Goal: Information Seeking & Learning: Check status

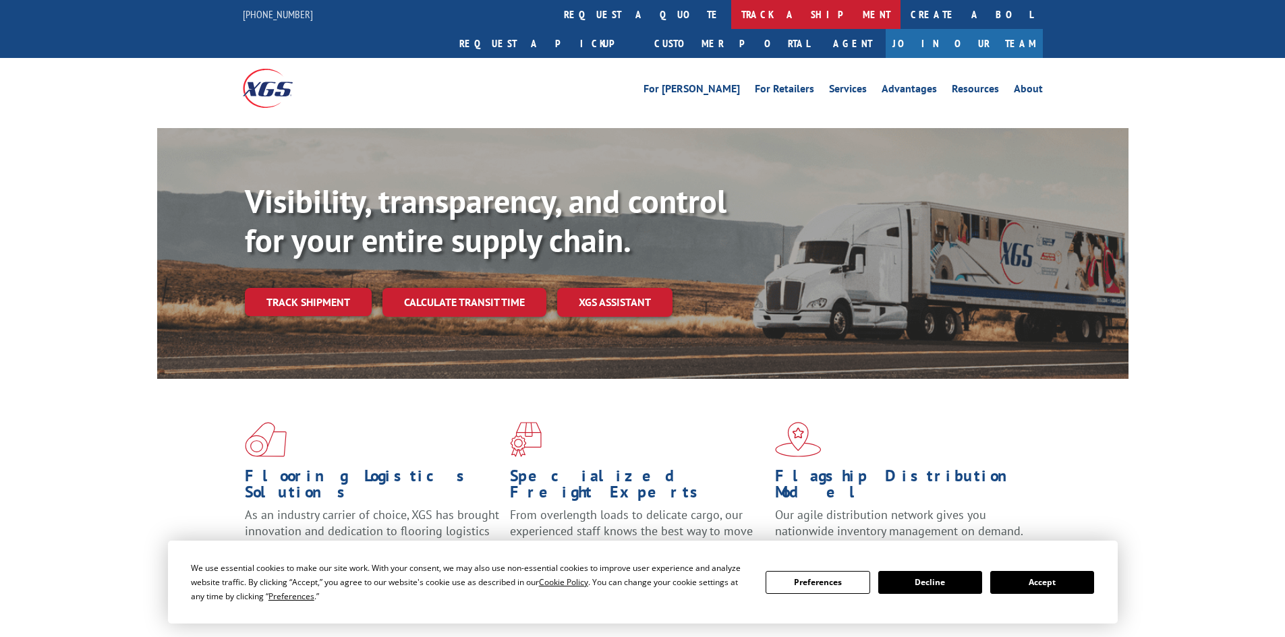
click at [731, 7] on link "track a shipment" at bounding box center [815, 14] width 169 height 29
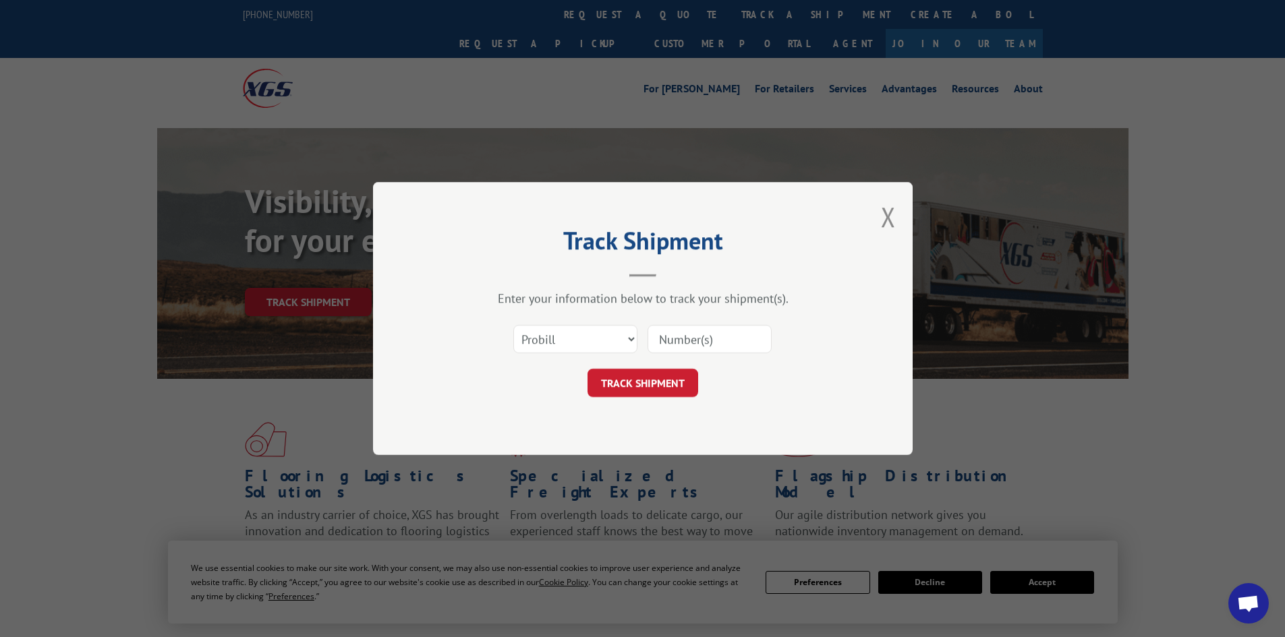
paste input "472377"
type input "472377"
click at [585, 330] on select "Select category... Probill BOL PO" at bounding box center [575, 339] width 124 height 28
click at [513, 325] on select "Select category... Probill BOL PO" at bounding box center [575, 339] width 124 height 28
click at [561, 336] on select "Select category... Probill BOL PO" at bounding box center [575, 339] width 124 height 28
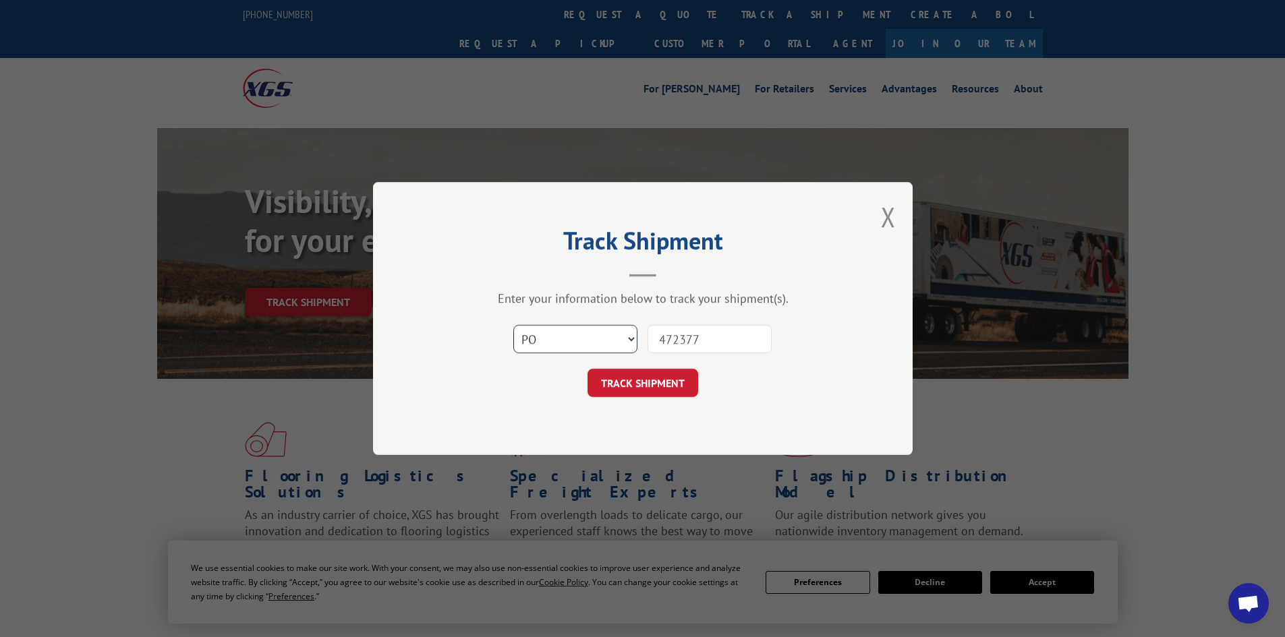
select select "bol"
click at [513, 325] on select "Select category... Probill BOL PO" at bounding box center [575, 339] width 124 height 28
click at [633, 382] on button "TRACK SHIPMENT" at bounding box center [642, 383] width 111 height 28
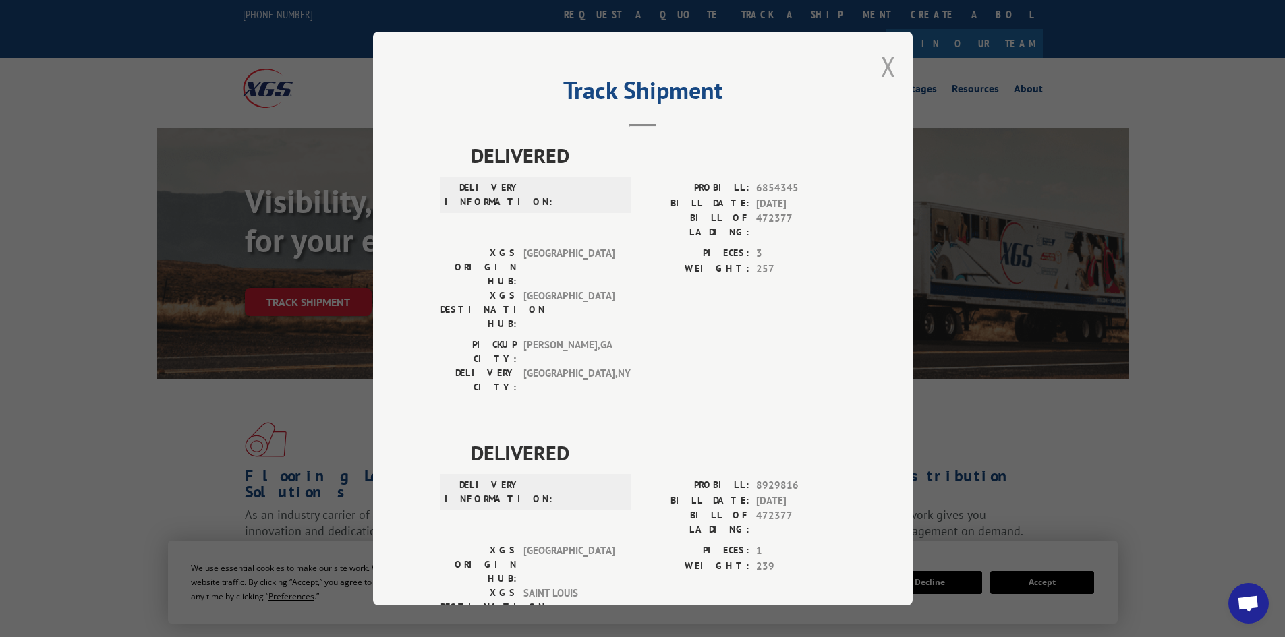
click at [881, 67] on button "Close modal" at bounding box center [888, 67] width 15 height 36
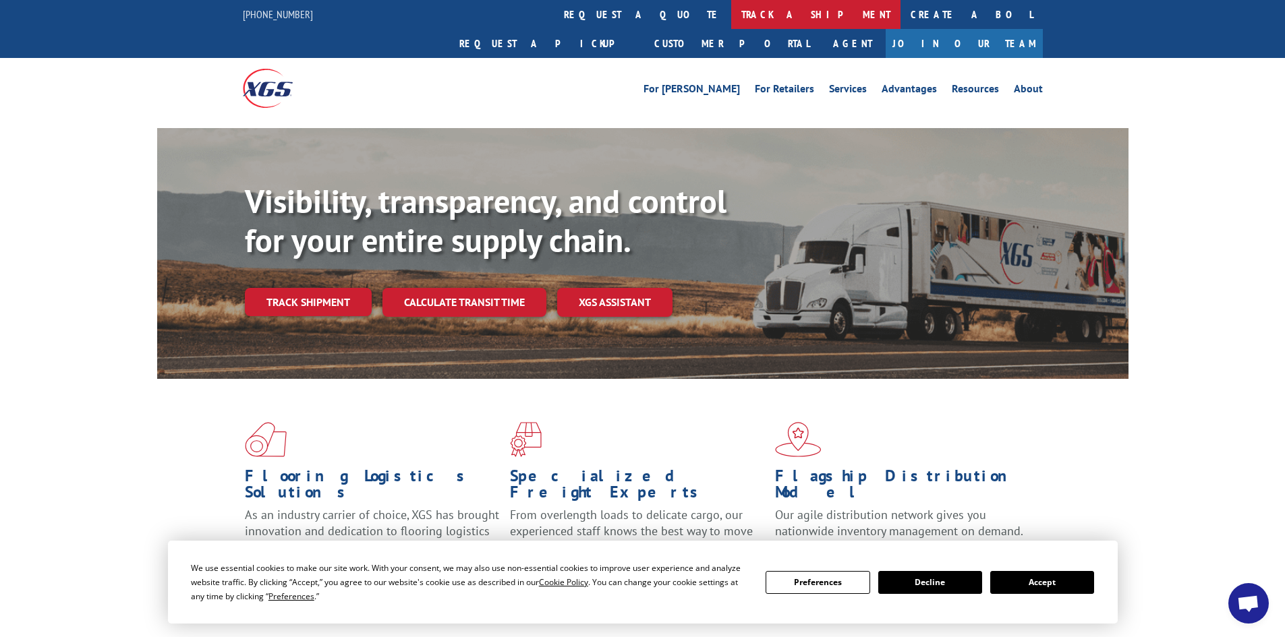
click at [731, 11] on link "track a shipment" at bounding box center [815, 14] width 169 height 29
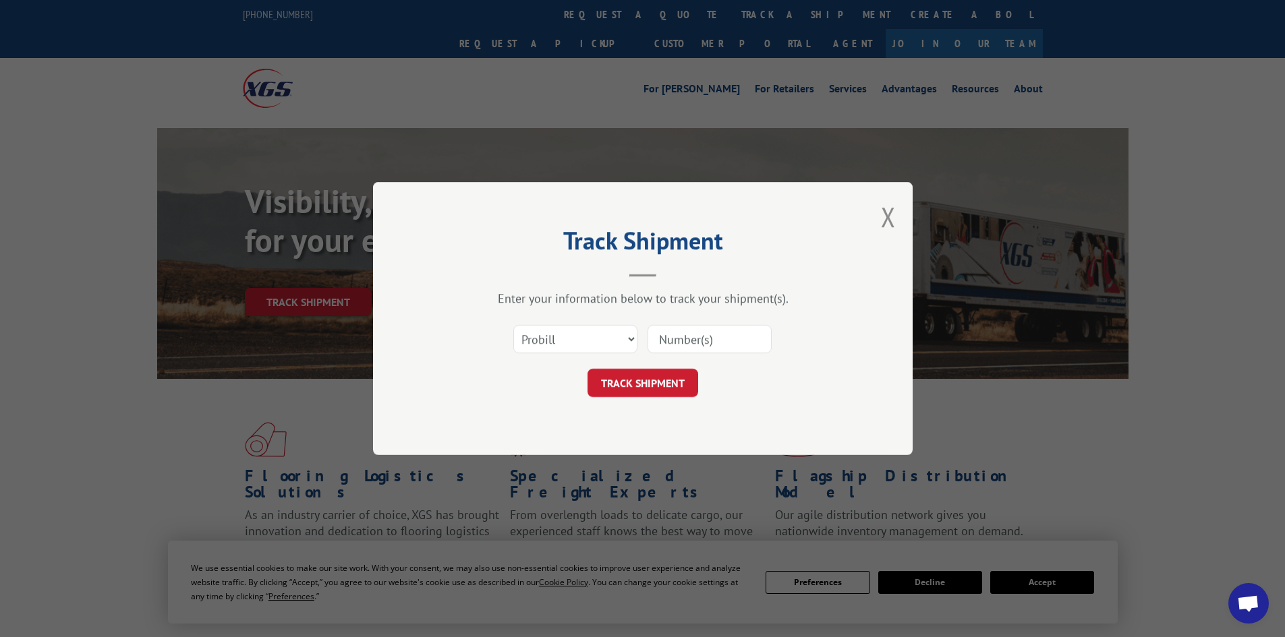
drag, startPoint x: 695, startPoint y: 341, endPoint x: 395, endPoint y: 96, distance: 386.9
click at [689, 335] on input at bounding box center [709, 339] width 124 height 28
paste input "018827250930"
type input "018827250930"
click at [656, 382] on button "TRACK SHIPMENT" at bounding box center [642, 383] width 111 height 28
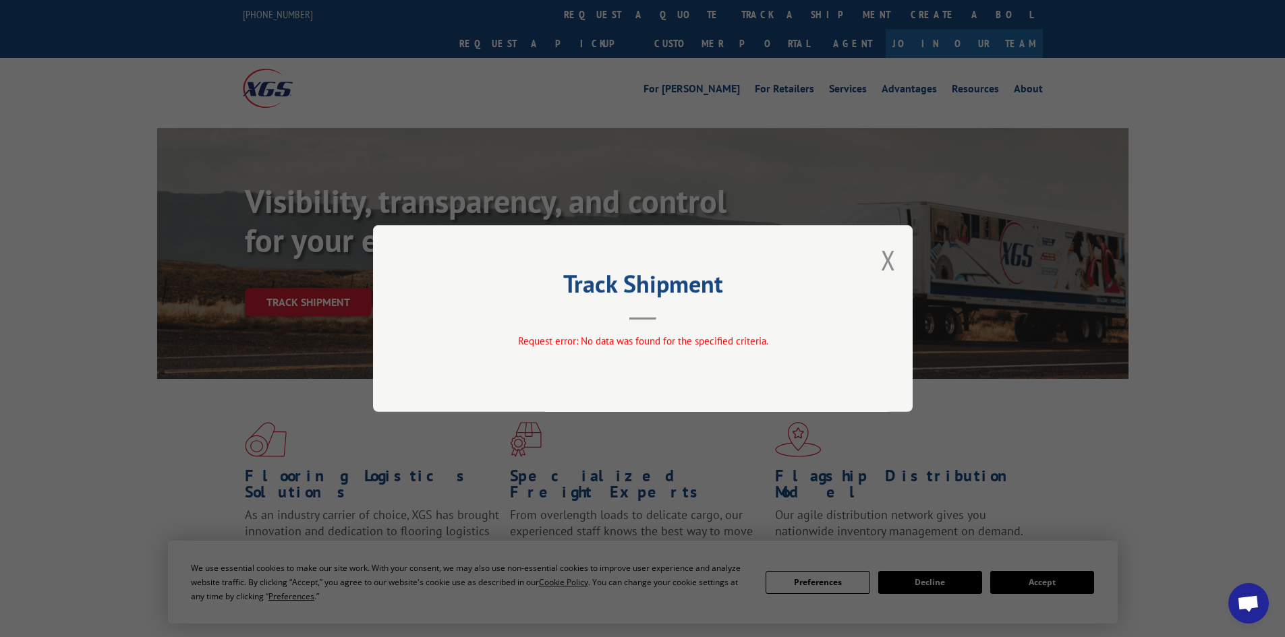
drag, startPoint x: 637, startPoint y: 340, endPoint x: 701, endPoint y: 313, distance: 68.9
click at [636, 341] on span "Request error: No data was found for the specified criteria." at bounding box center [642, 341] width 250 height 13
click at [888, 260] on button "Close modal" at bounding box center [888, 260] width 15 height 36
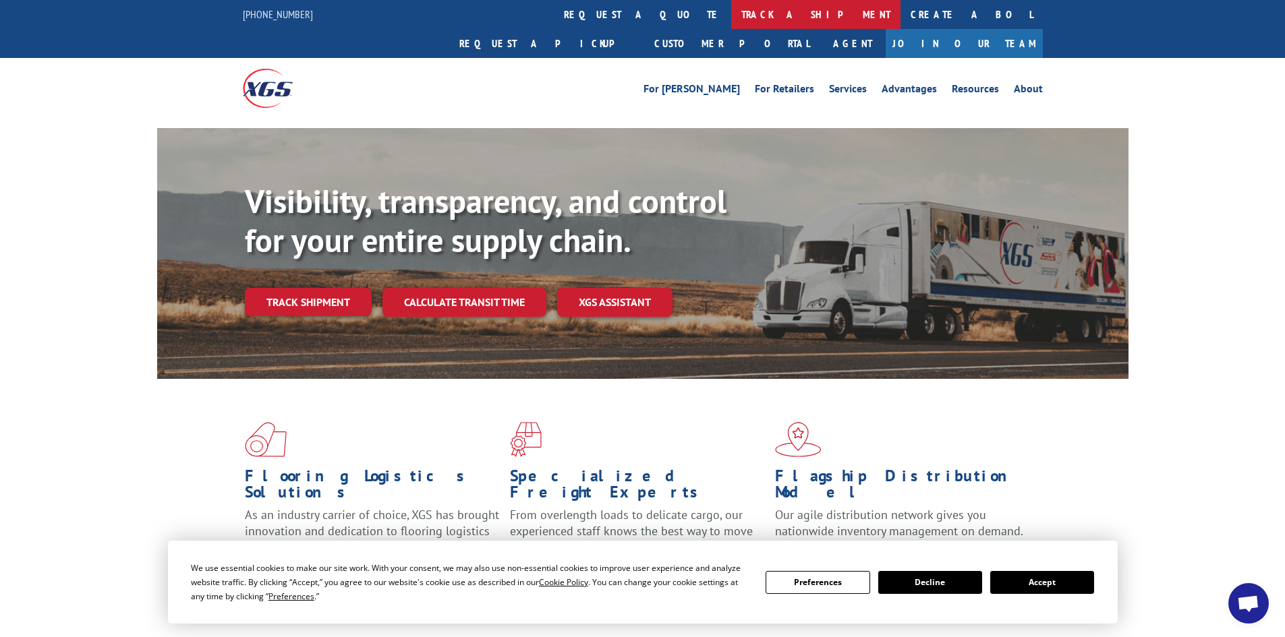
click at [731, 19] on link "track a shipment" at bounding box center [815, 14] width 169 height 29
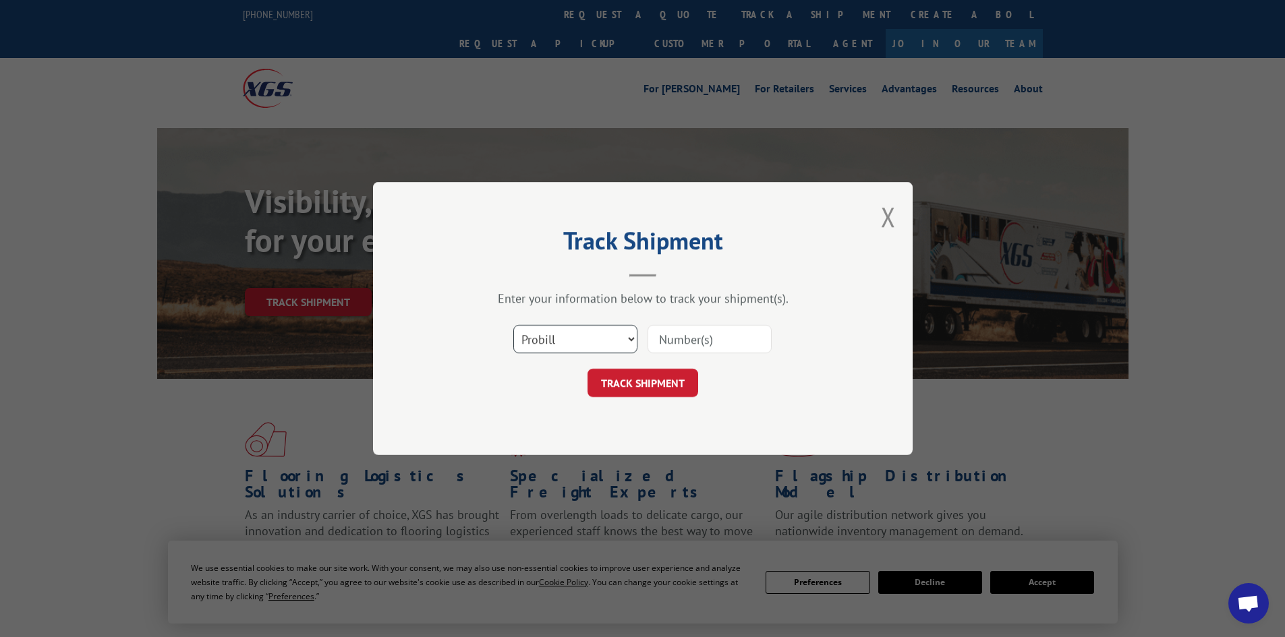
click at [589, 347] on select "Select category... Probill BOL PO" at bounding box center [575, 339] width 124 height 28
select select "bol"
click at [513, 325] on select "Select category... Probill BOL PO" at bounding box center [575, 339] width 124 height 28
drag, startPoint x: 687, startPoint y: 335, endPoint x: 678, endPoint y: 424, distance: 89.5
click at [687, 342] on input at bounding box center [709, 339] width 124 height 28
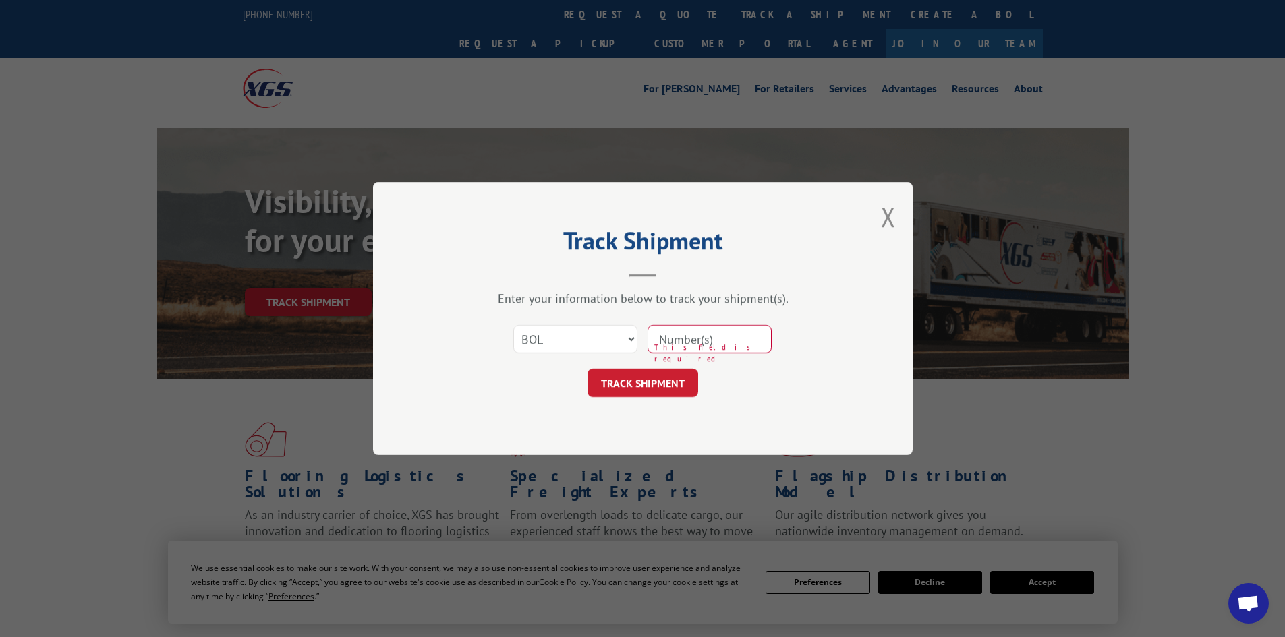
paste input "472377"
type input "472377"
click at [657, 382] on button "TRACK SHIPMENT" at bounding box center [642, 383] width 111 height 28
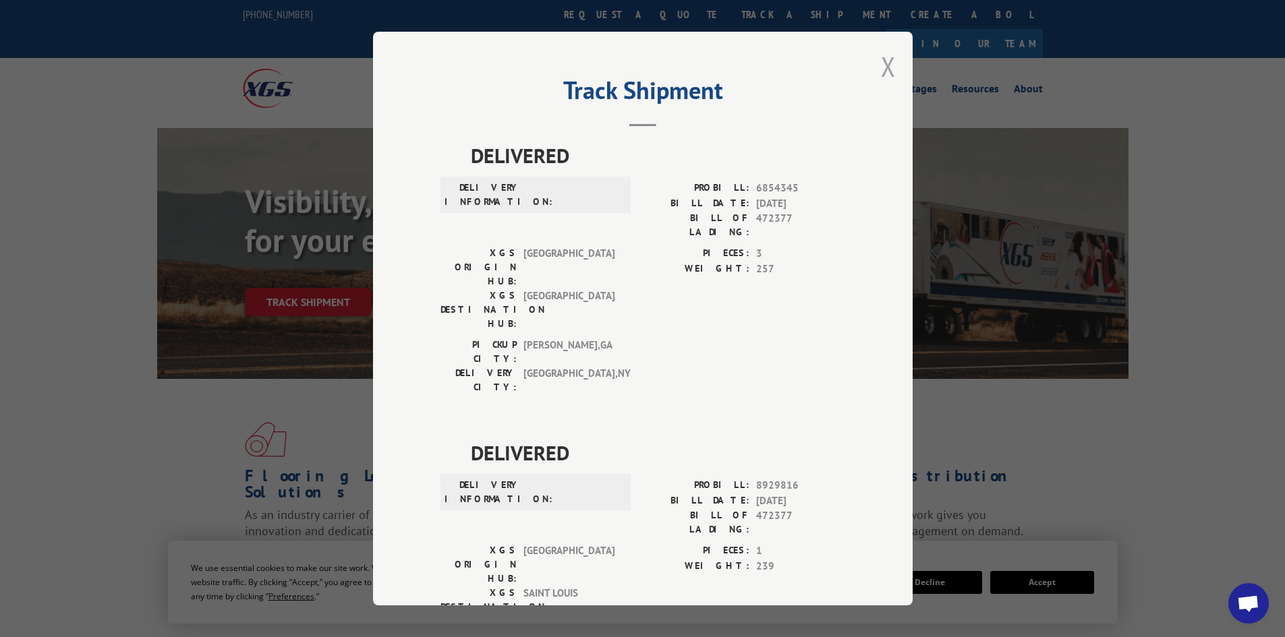
click at [885, 68] on button "Close modal" at bounding box center [888, 67] width 15 height 36
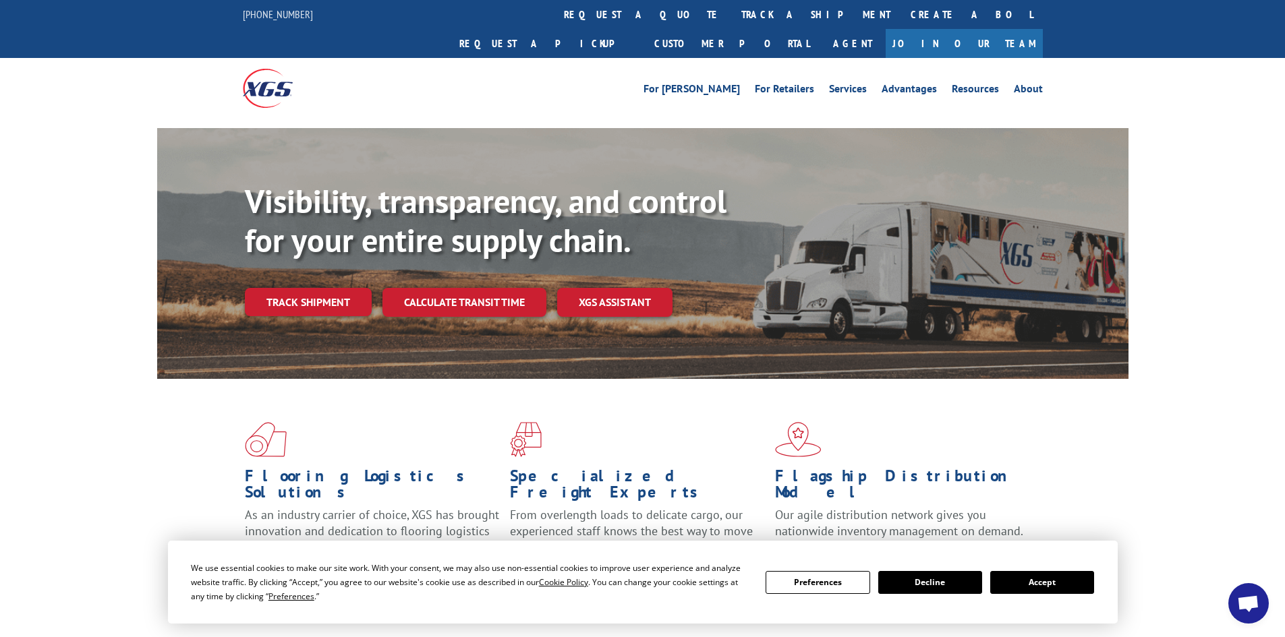
click at [1022, 583] on button "Accept" at bounding box center [1042, 582] width 104 height 23
